Goal: Task Accomplishment & Management: Manage account settings

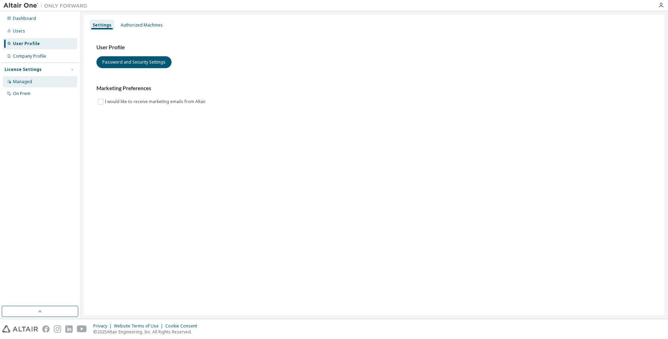
click at [47, 77] on div "Managed" at bounding box center [40, 81] width 74 height 11
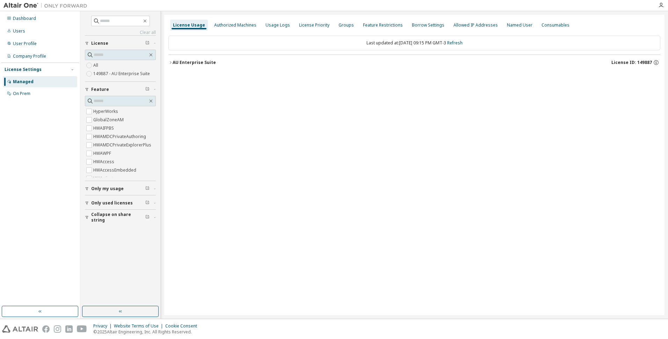
click at [125, 75] on label "149887 - AU Enterprise Suite" at bounding box center [122, 73] width 58 height 8
click at [343, 24] on div "Groups" at bounding box center [345, 25] width 15 height 6
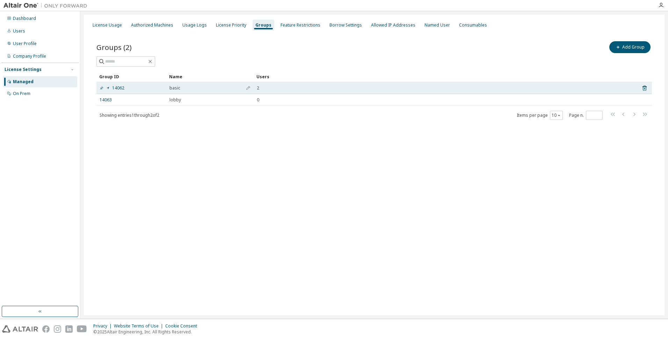
click at [200, 90] on div "basic" at bounding box center [209, 88] width 81 height 6
drag, startPoint x: 200, startPoint y: 90, endPoint x: 248, endPoint y: 88, distance: 48.2
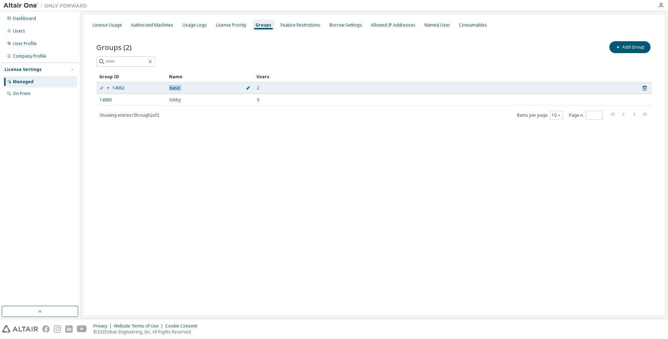
click at [248, 88] on span "button" at bounding box center [248, 88] width 5 height 6
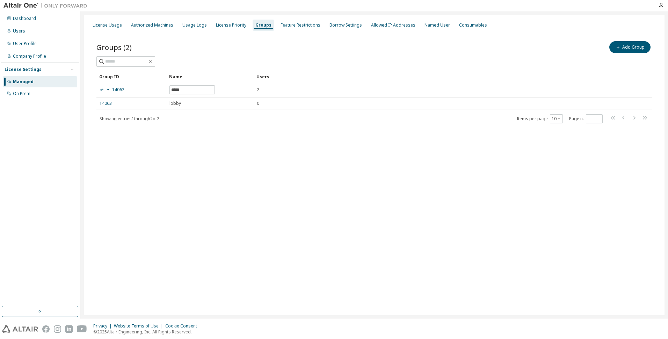
click at [248, 119] on div "Showing entries 1 through 2 of 2 Items per page 10 Page n. *" at bounding box center [373, 119] width 555 height 10
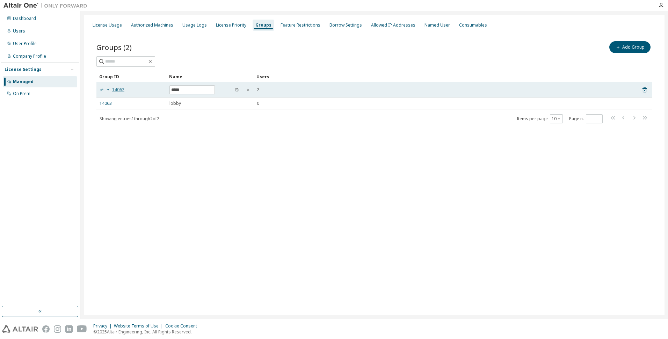
click at [110, 90] on icon at bounding box center [108, 90] width 4 height 4
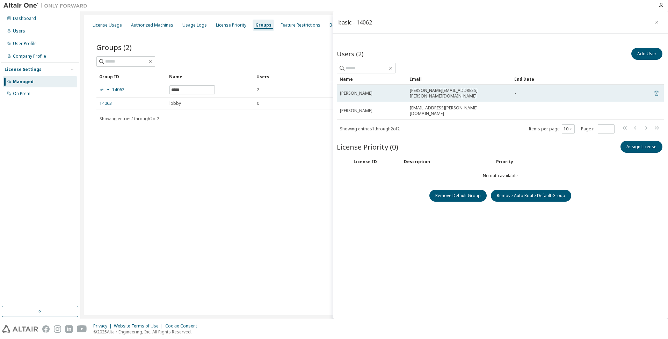
click at [655, 90] on icon at bounding box center [656, 93] width 6 height 8
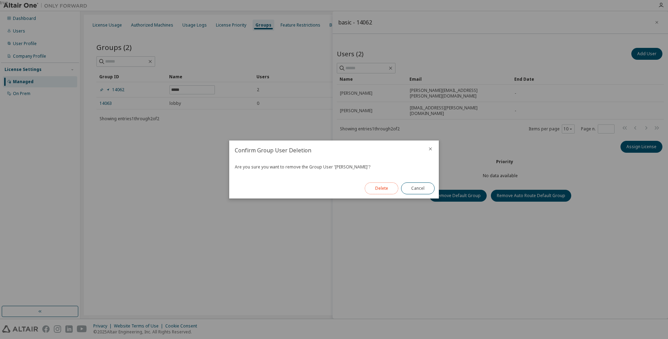
click at [383, 183] on button "Delete" at bounding box center [382, 188] width 34 height 12
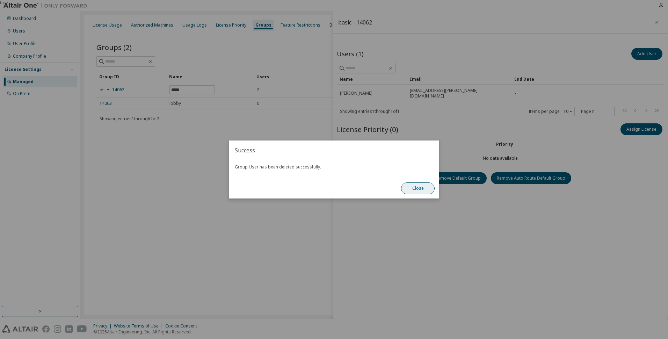
click at [420, 186] on button "Close" at bounding box center [418, 188] width 34 height 12
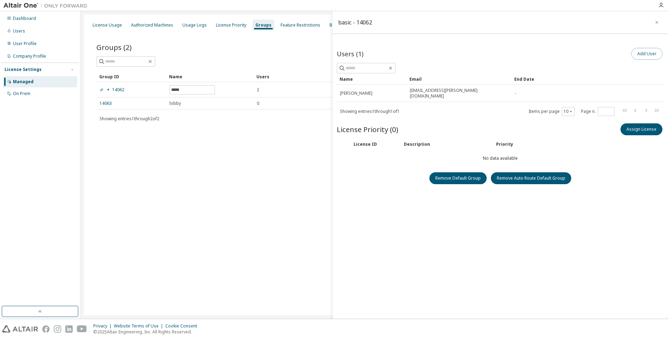
click at [648, 57] on button "Add User" at bounding box center [646, 54] width 31 height 12
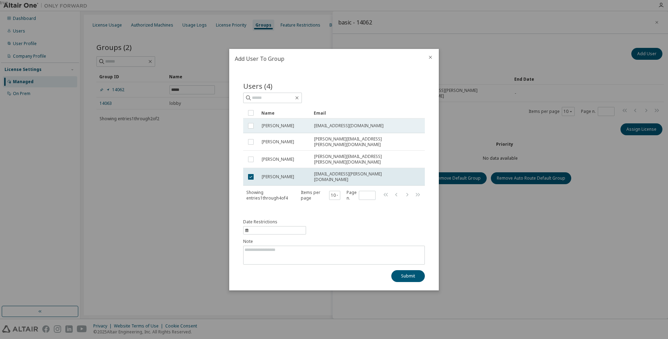
drag, startPoint x: 314, startPoint y: 130, endPoint x: 397, endPoint y: 129, distance: 83.8
click at [397, 129] on td "riandeoliveirarodrigues@gmail.com" at bounding box center [363, 125] width 105 height 15
drag, startPoint x: 383, startPoint y: 130, endPoint x: 308, endPoint y: 131, distance: 75.1
click at [308, 131] on tr "Rian Rodrigues riandeoliveirarodrigues@gmail.com" at bounding box center [334, 125] width 182 height 15
drag, startPoint x: 314, startPoint y: 129, endPoint x: 384, endPoint y: 129, distance: 70.2
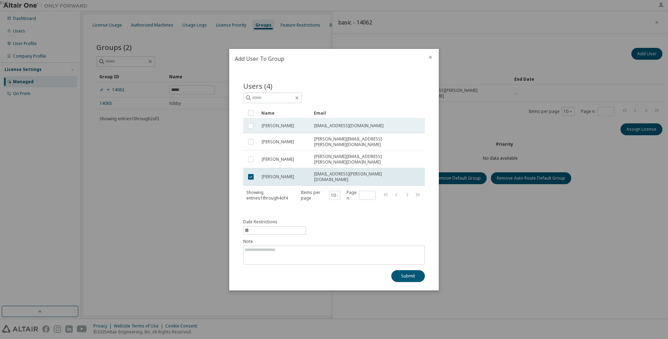
click at [383, 129] on span "riandeoliveirarodrigues@gmail.com" at bounding box center [348, 126] width 69 height 6
click at [410, 271] on button "Submit" at bounding box center [408, 276] width 34 height 12
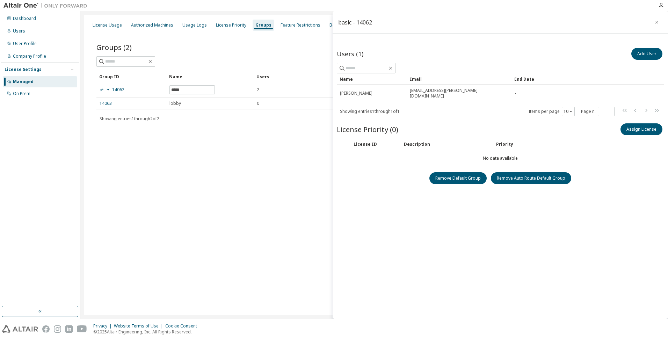
click at [299, 221] on div "License Usage Authorized Machines Usage Logs License Priority Groups Feature Re…" at bounding box center [374, 165] width 580 height 300
click at [656, 24] on icon "button" at bounding box center [656, 23] width 5 height 6
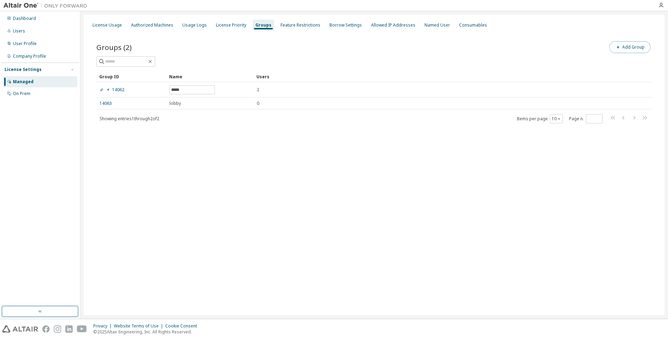
click at [635, 49] on button "Add Group" at bounding box center [629, 47] width 41 height 12
click at [617, 51] on input "text" at bounding box center [584, 53] width 156 height 6
type input "**********"
click at [630, 62] on button "Add" at bounding box center [647, 68] width 34 height 12
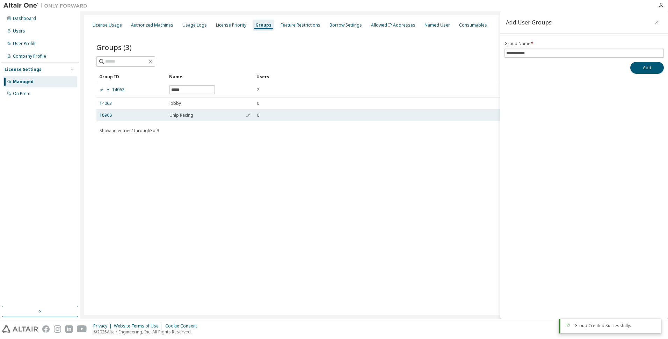
click at [214, 114] on div "Unip Racing" at bounding box center [209, 115] width 81 height 6
click at [228, 117] on div "Unip Racing" at bounding box center [209, 115] width 81 height 6
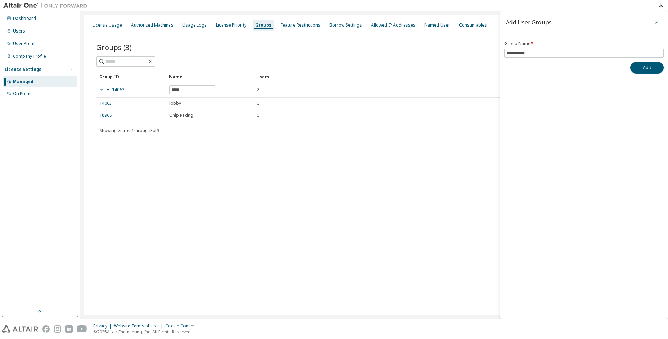
click at [659, 19] on button "button" at bounding box center [656, 22] width 11 height 11
click at [248, 148] on div "Groups (3) Add Group Clear Load Save Save As Field Operator Value Select filter…" at bounding box center [374, 92] width 572 height 122
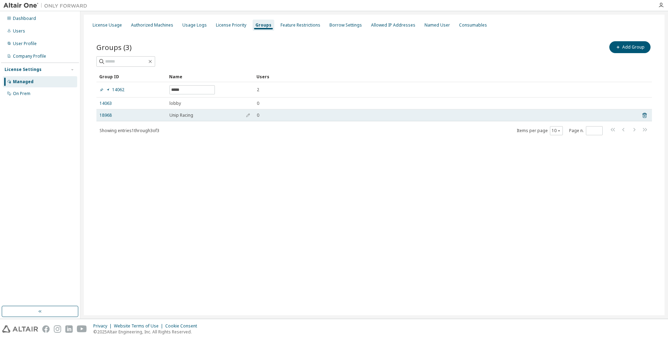
click at [207, 115] on div "Unip Racing" at bounding box center [209, 115] width 81 height 6
click at [196, 118] on div "Unip Racing" at bounding box center [209, 115] width 81 height 6
click at [196, 117] on div "Unip Racing" at bounding box center [209, 115] width 81 height 6
click at [187, 117] on span "Unip Racing" at bounding box center [181, 115] width 24 height 6
click at [108, 114] on link "18968" at bounding box center [106, 115] width 12 height 6
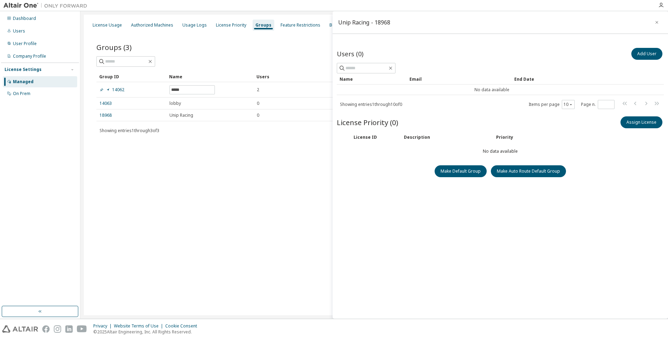
drag, startPoint x: 382, startPoint y: 90, endPoint x: 667, endPoint y: 69, distance: 286.5
click at [387, 90] on td "No data available" at bounding box center [492, 90] width 310 height 10
click at [653, 56] on button "Add User" at bounding box center [646, 54] width 31 height 12
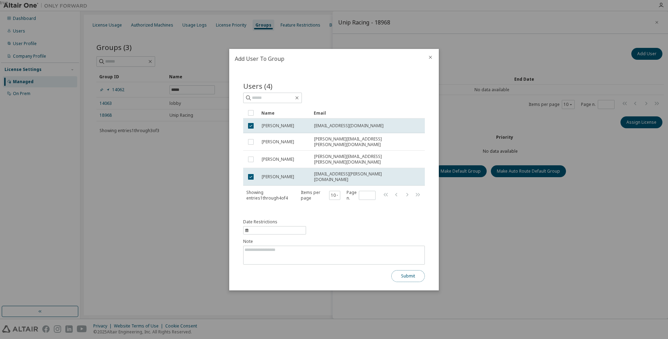
click at [407, 275] on button "Submit" at bounding box center [408, 276] width 34 height 12
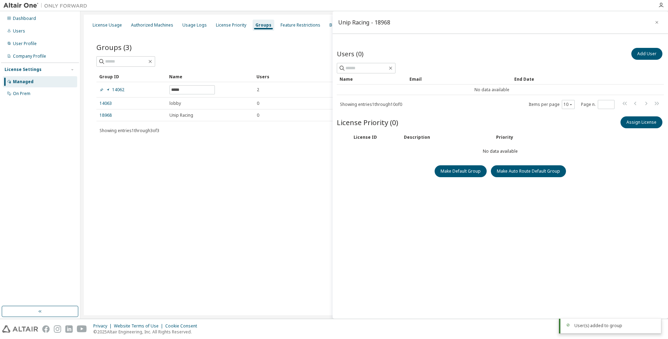
click at [590, 327] on div "User(s) added to group" at bounding box center [614, 326] width 81 height 6
click at [297, 182] on div "License Usage Authorized Machines Usage Logs License Priority Groups Feature Re…" at bounding box center [374, 165] width 580 height 300
click at [646, 124] on button "Assign License" at bounding box center [641, 122] width 42 height 12
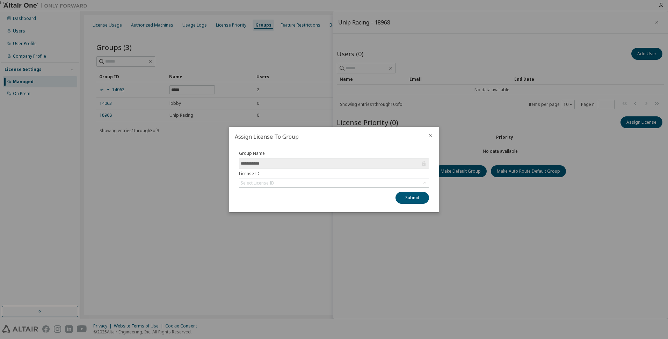
click at [319, 166] on input "**********" at bounding box center [331, 163] width 180 height 7
click at [319, 184] on div "Select License ID" at bounding box center [333, 183] width 189 height 8
click at [314, 203] on li "149887 - AU Enterprise Suite" at bounding box center [334, 202] width 188 height 9
click at [413, 198] on button "Submit" at bounding box center [412, 198] width 34 height 12
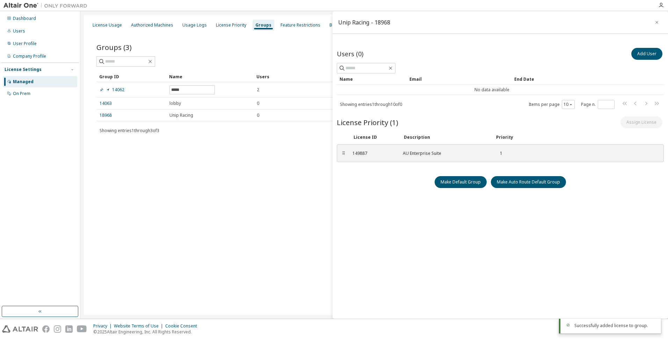
click at [468, 229] on div "Users (0) Add User Clear Load Save Save As Field Operator Value Select filter S…" at bounding box center [500, 181] width 327 height 271
click at [548, 89] on td "No data available" at bounding box center [492, 90] width 310 height 10
click at [393, 67] on icon "button" at bounding box center [391, 68] width 6 height 6
click at [644, 52] on button "Add User" at bounding box center [646, 54] width 31 height 12
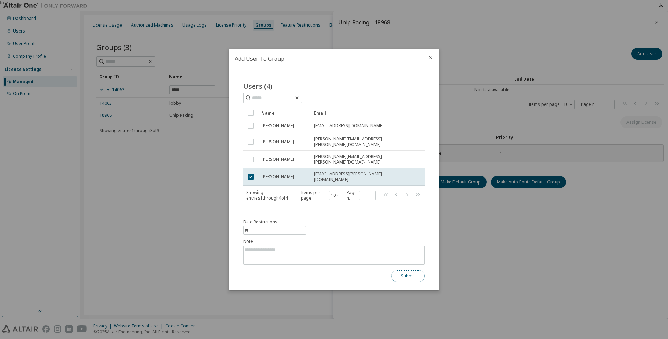
click at [407, 274] on button "Submit" at bounding box center [408, 276] width 34 height 12
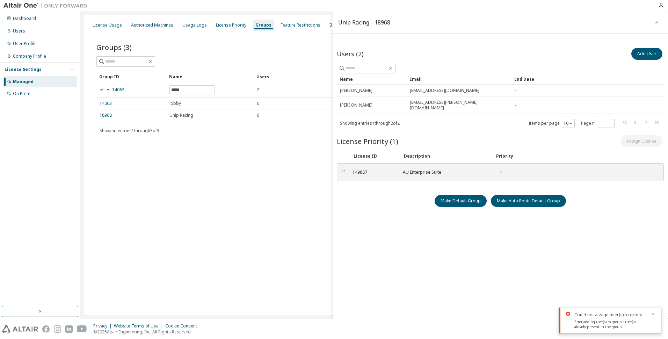
click at [654, 313] on icon "button" at bounding box center [653, 314] width 2 height 2
click at [658, 23] on icon "button" at bounding box center [656, 22] width 3 height 3
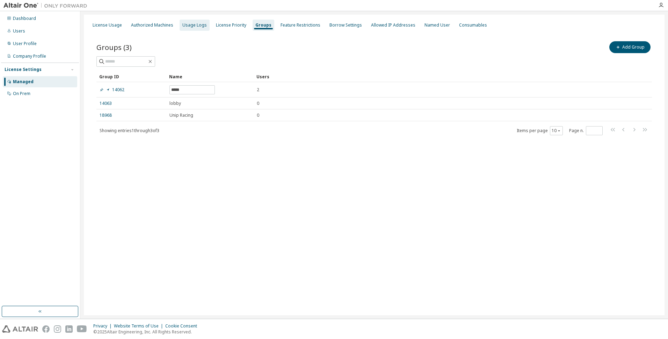
click at [197, 26] on div "Usage Logs" at bounding box center [194, 25] width 24 height 6
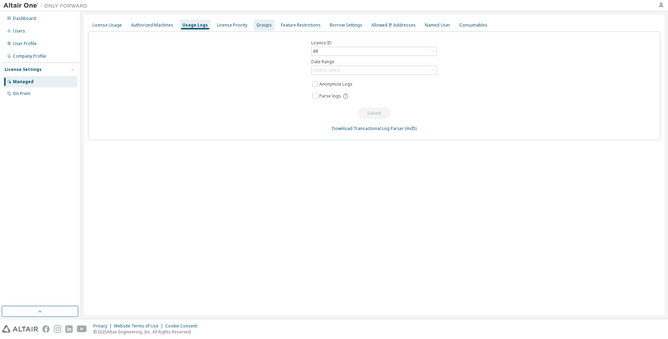
click at [266, 24] on div "Groups" at bounding box center [263, 25] width 15 height 6
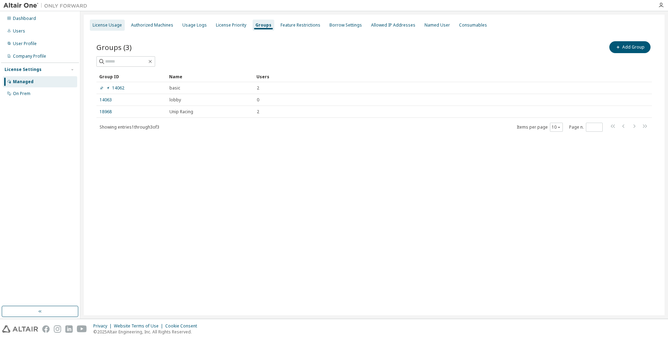
click at [105, 24] on div "License Usage" at bounding box center [107, 25] width 29 height 6
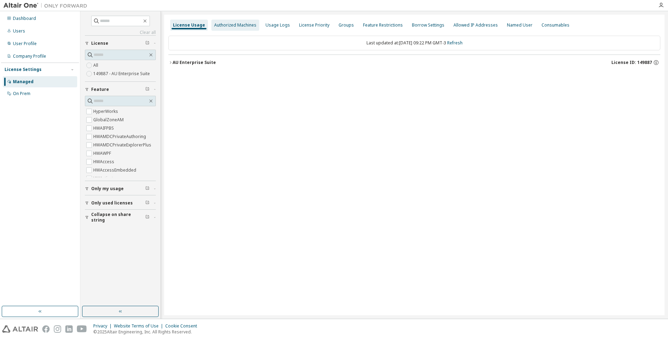
click at [244, 29] on div "Authorized Machines" at bounding box center [235, 25] width 48 height 11
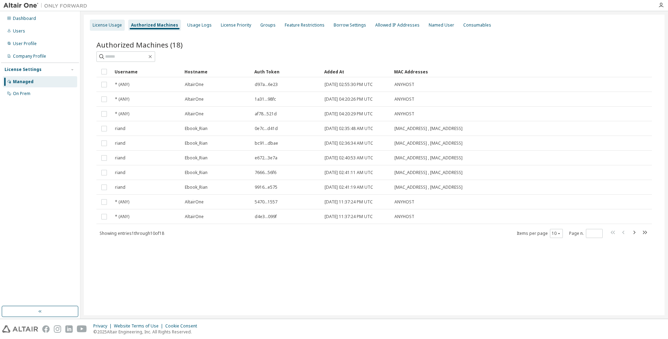
click at [115, 28] on div "License Usage" at bounding box center [107, 25] width 35 height 11
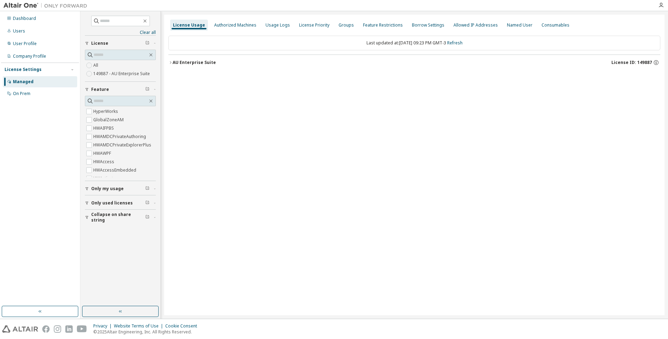
click at [173, 63] on div "AU Enterprise Suite" at bounding box center [194, 63] width 43 height 6
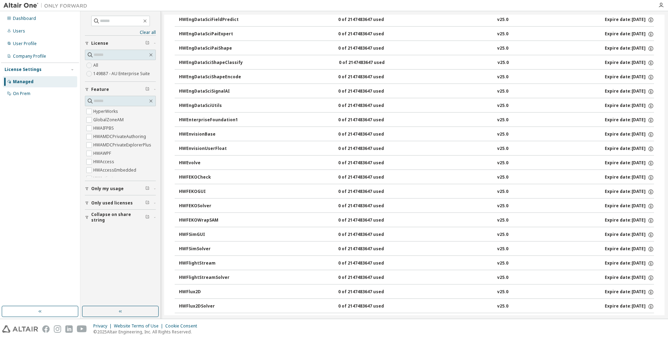
scroll to position [1222, 0]
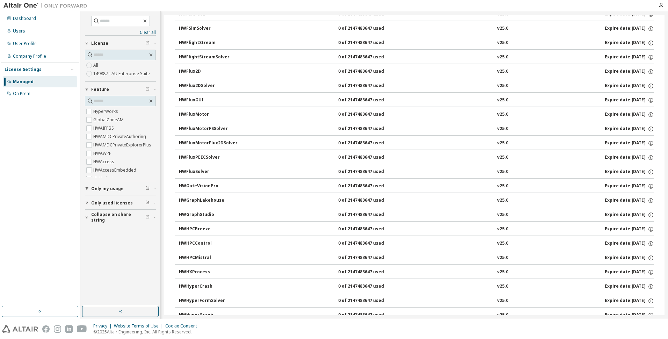
click at [271, 208] on button "HWGraphStudio 0 of 2147483647 used v25.0 Expire date: 2026-05-29" at bounding box center [416, 214] width 475 height 15
click at [365, 215] on div "0 of 2147483647 used" at bounding box center [369, 215] width 63 height 6
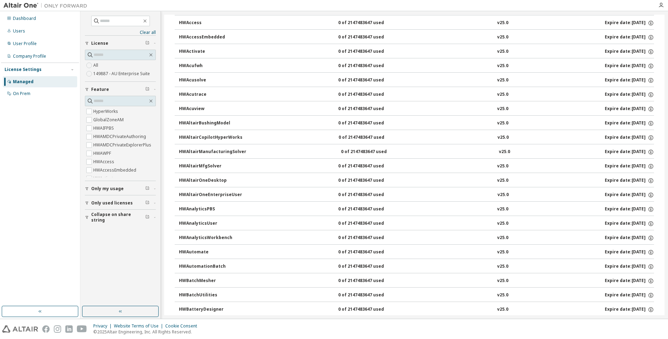
scroll to position [0, 0]
